Goal: Task Accomplishment & Management: Manage account settings

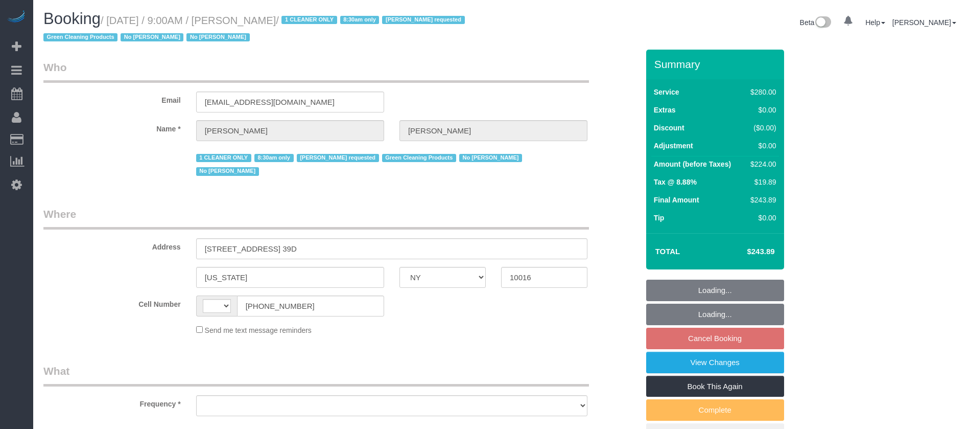
select select "NY"
select select "spot1"
select select "210"
select select "number:89"
select select "number:90"
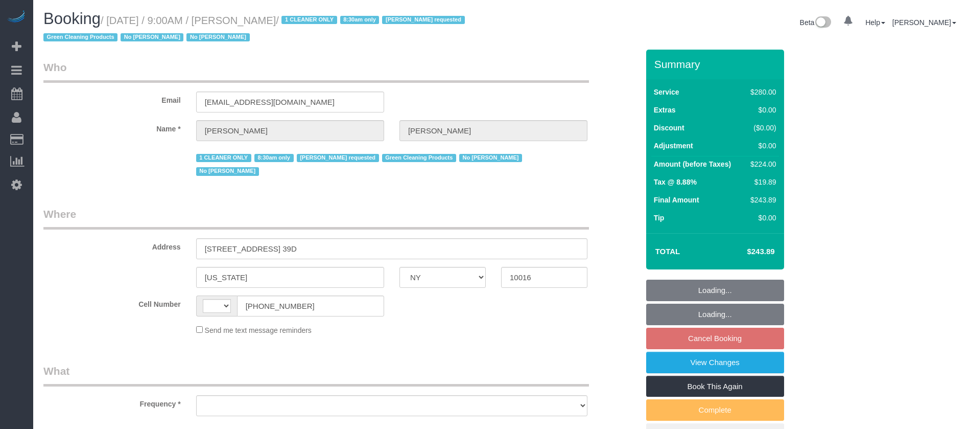
select select "number:15"
select select "number:5"
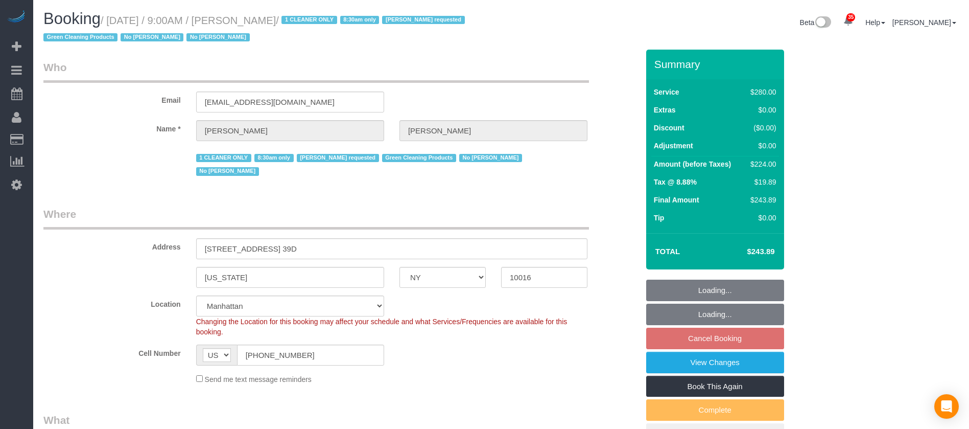
select select "string:[GEOGRAPHIC_DATA]"
select select "object:1346"
select select "string:stripe-pm_1Pz1Rj4VGloSiKo7Opl5Xfd6"
select select "object:1828"
select select "spot60"
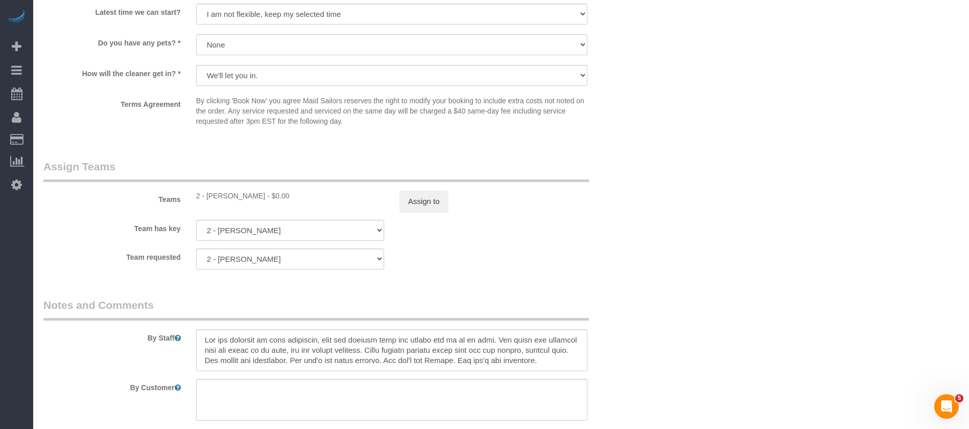
scroll to position [1149, 0]
